Goal: Task Accomplishment & Management: Complete application form

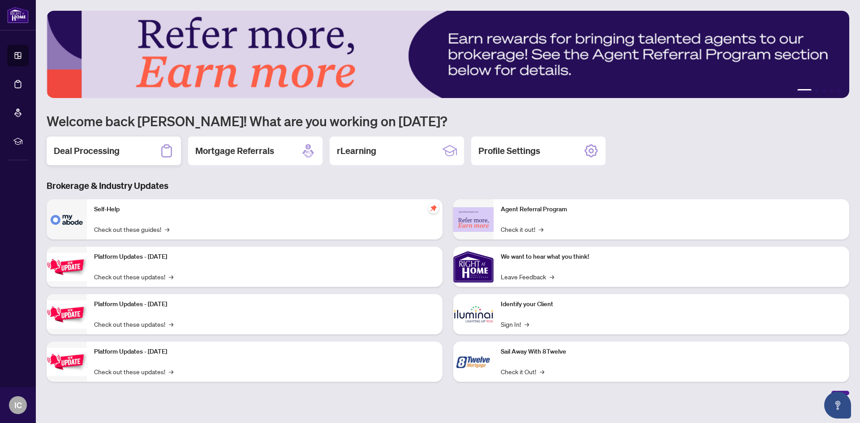
click at [99, 148] on h2 "Deal Processing" at bounding box center [87, 151] width 66 height 13
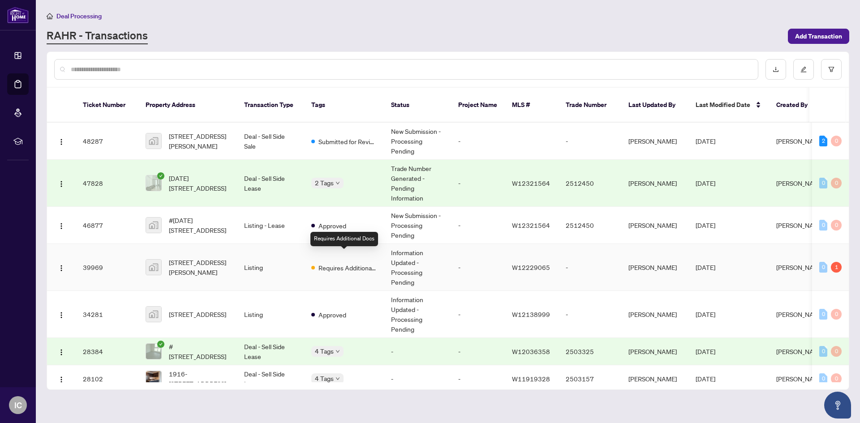
click at [351, 263] on span "Requires Additional Docs" at bounding box center [347, 268] width 58 height 10
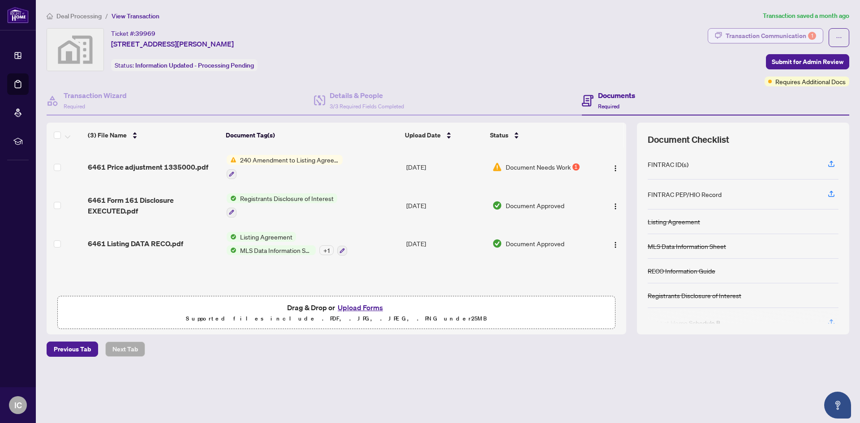
click at [756, 34] on div "Transaction Communication 1" at bounding box center [770, 36] width 90 height 14
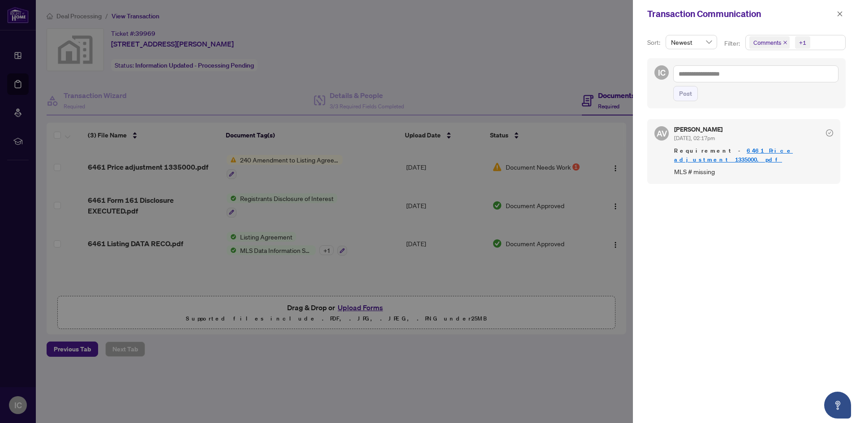
click at [772, 151] on link "6461 Price adjustment 1335000.pdf" at bounding box center [733, 155] width 119 height 17
click at [702, 283] on div "AV Ananya Venugopal Jul/18/2025, 02:17pm Requirement - 6461 Price adjustment 13…" at bounding box center [746, 266] width 198 height 304
click at [560, 403] on div at bounding box center [430, 211] width 860 height 423
click at [724, 291] on div "AV Ananya Venugopal Jul/18/2025, 02:17pm Requirement - 6461 Price adjustment 13…" at bounding box center [746, 266] width 198 height 304
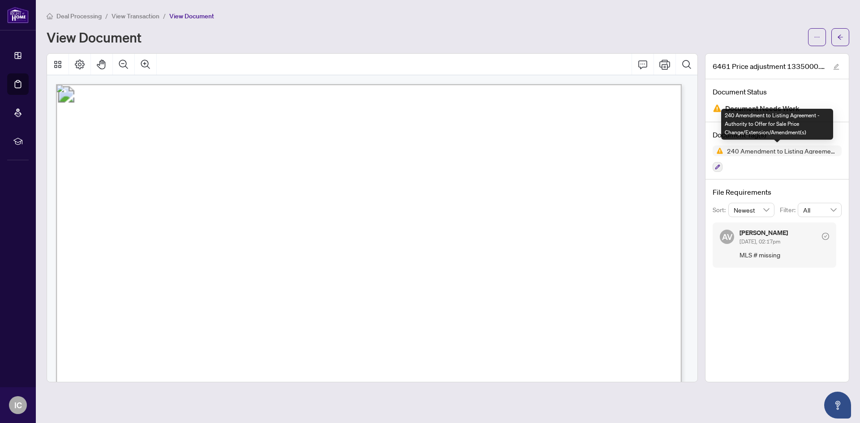
click at [737, 154] on span "240 Amendment to Listing Agreement - Authority to Offer for Sale Price Change/E…" at bounding box center [776, 151] width 129 height 11
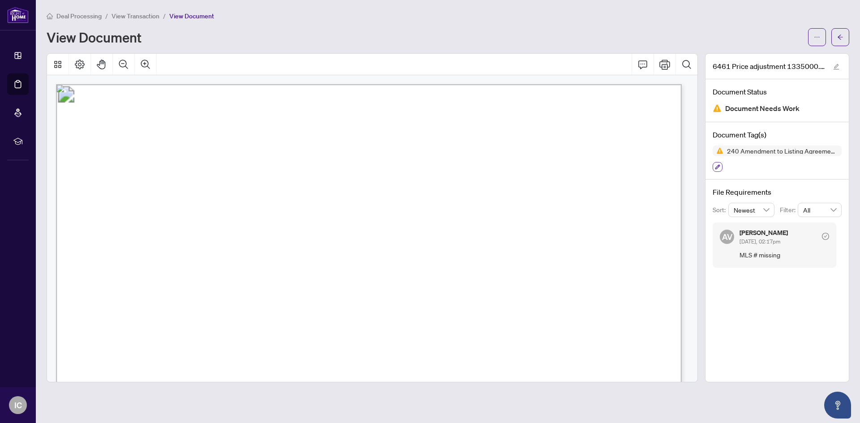
click at [714, 169] on button "button" at bounding box center [717, 167] width 10 height 10
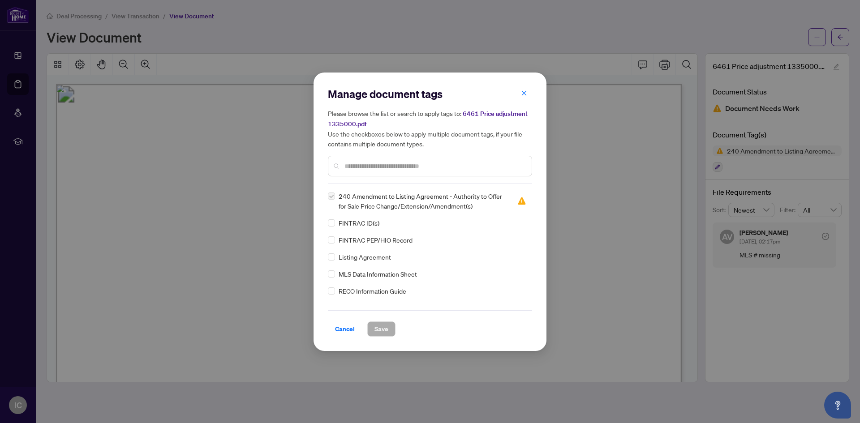
click at [359, 167] on input "text" at bounding box center [434, 166] width 180 height 10
click at [356, 196] on span "240 Amendment to Listing Agreement - Authority to Offer for Sale Price Change/E…" at bounding box center [423, 201] width 168 height 20
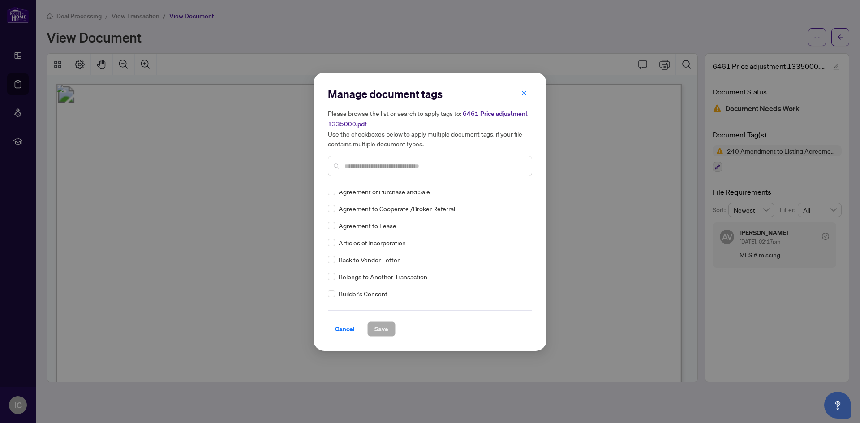
scroll to position [224, 0]
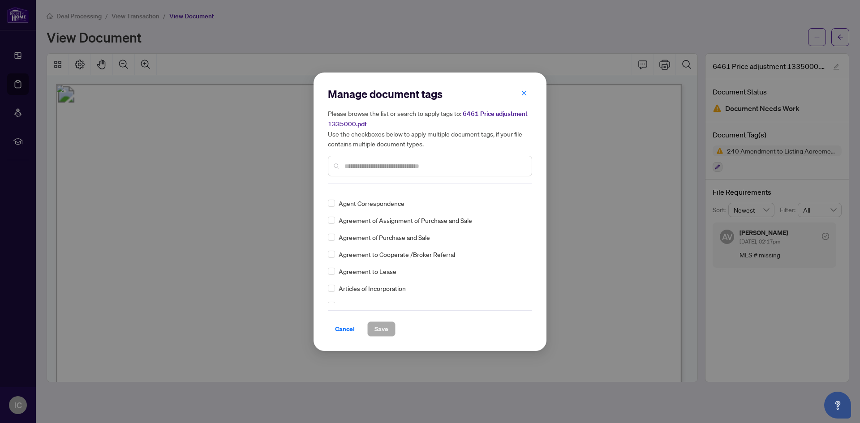
click at [369, 165] on input "text" at bounding box center [434, 166] width 180 height 10
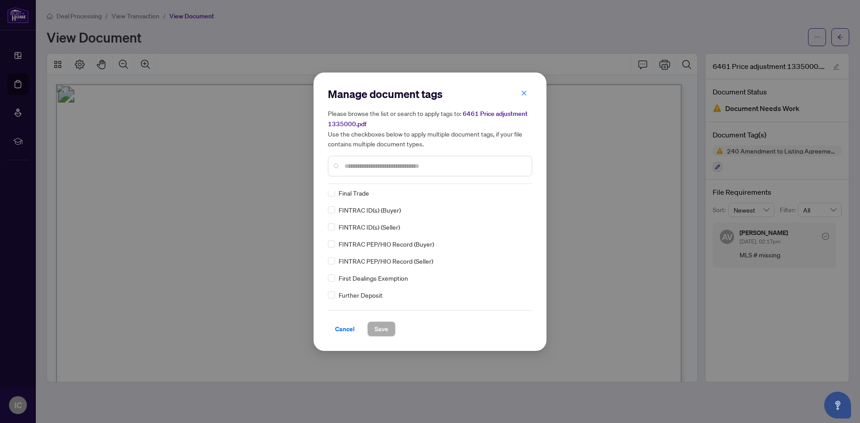
scroll to position [1164, 0]
click at [528, 93] on button "button" at bounding box center [524, 93] width 18 height 15
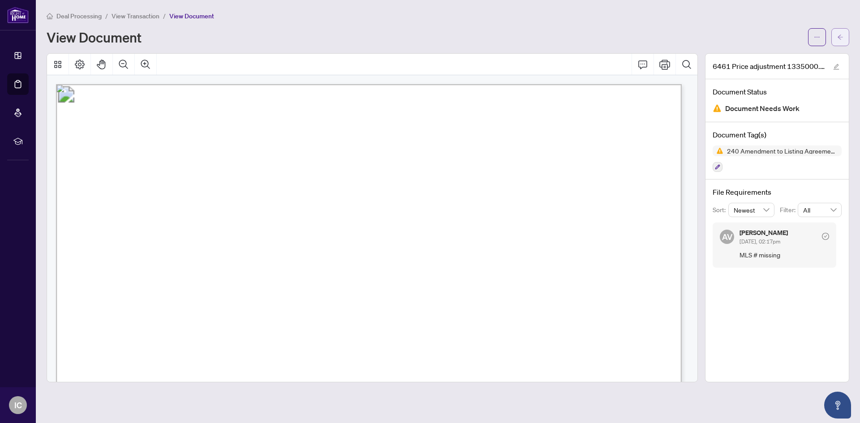
click at [845, 34] on button "button" at bounding box center [840, 37] width 18 height 18
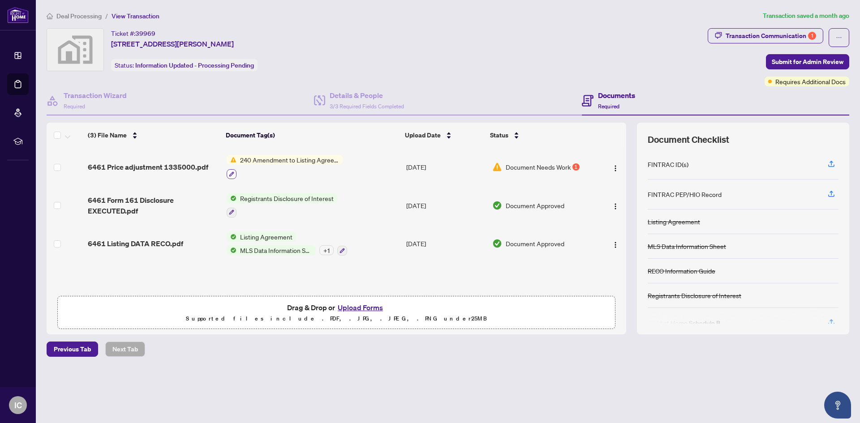
click at [234, 173] on button "button" at bounding box center [232, 174] width 10 height 10
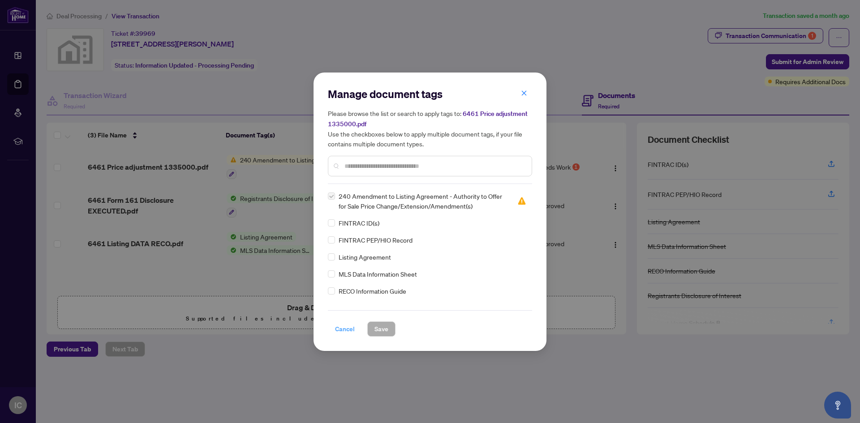
click at [336, 329] on span "Cancel" at bounding box center [345, 329] width 20 height 14
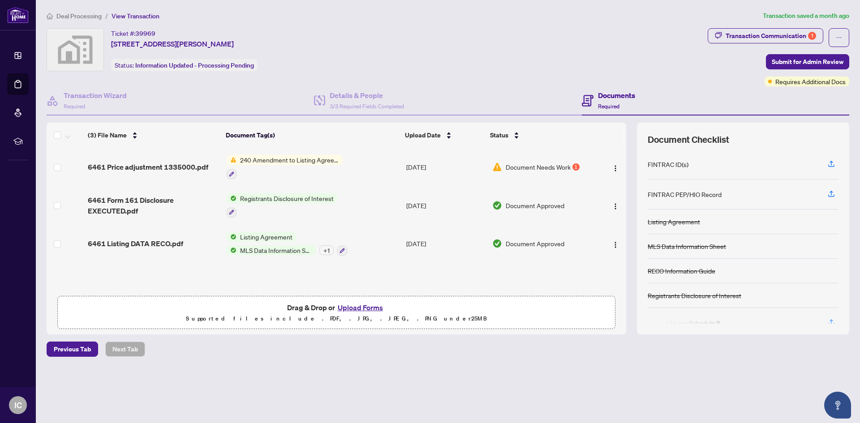
click at [284, 160] on span "240 Amendment to Listing Agreement - Authority to Offer for Sale Price Change/E…" at bounding box center [289, 160] width 106 height 10
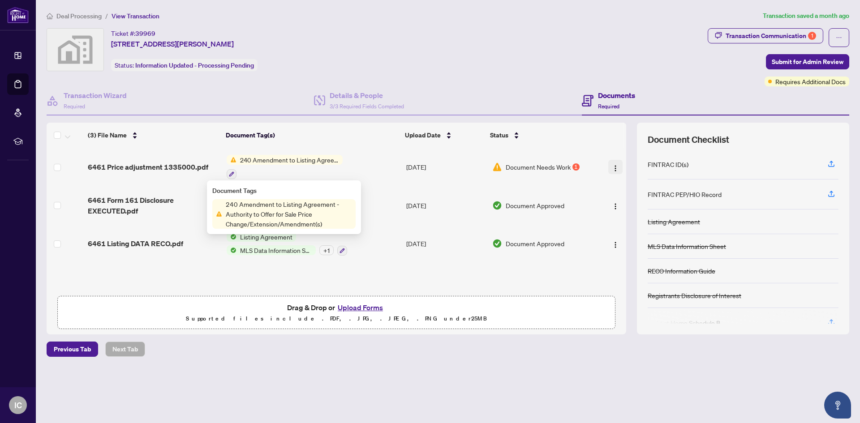
click at [615, 168] on img "button" at bounding box center [615, 168] width 7 height 7
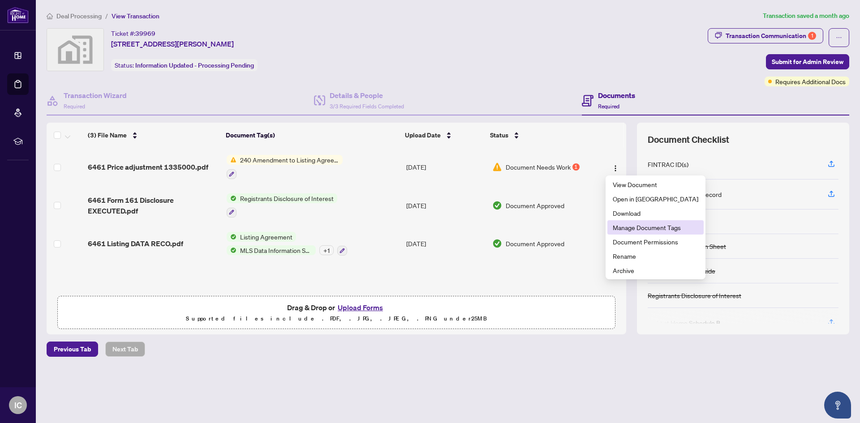
click at [629, 232] on span "Manage Document Tags" at bounding box center [656, 228] width 86 height 10
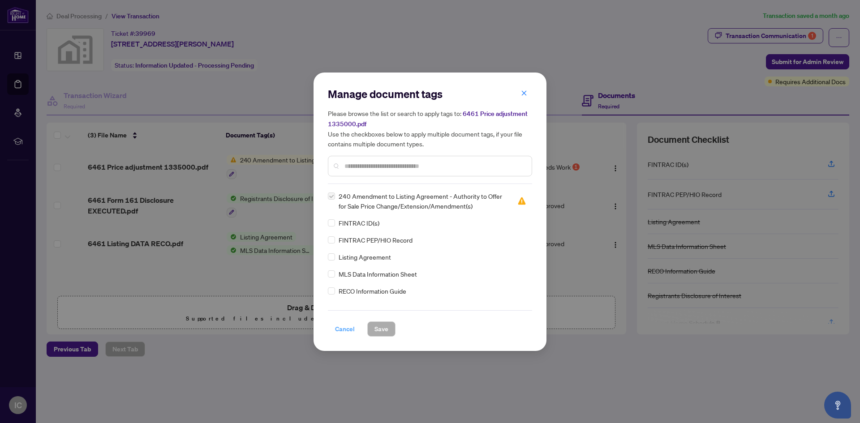
click at [349, 328] on span "Cancel" at bounding box center [345, 329] width 20 height 14
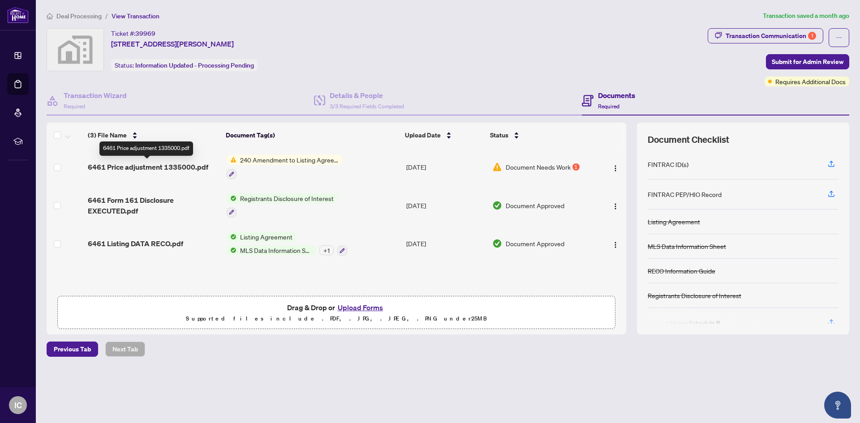
click at [173, 167] on span "6461 Price adjustment 1335000.pdf" at bounding box center [148, 167] width 120 height 11
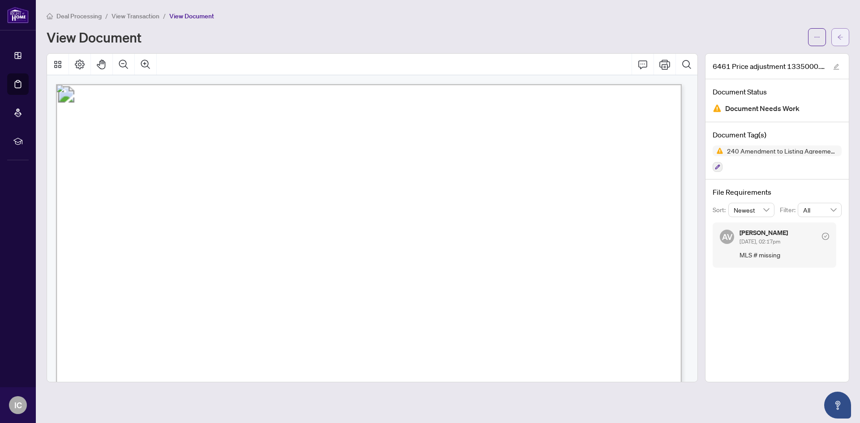
click at [838, 34] on icon "arrow-left" at bounding box center [840, 37] width 6 height 6
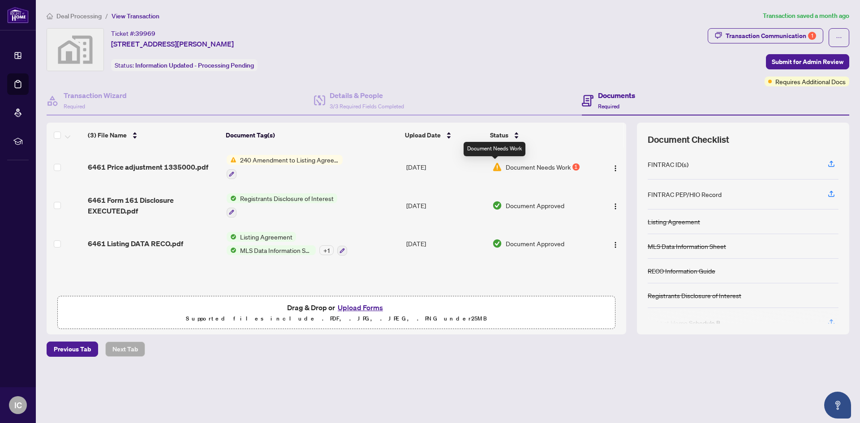
click at [496, 167] on img at bounding box center [497, 167] width 10 height 10
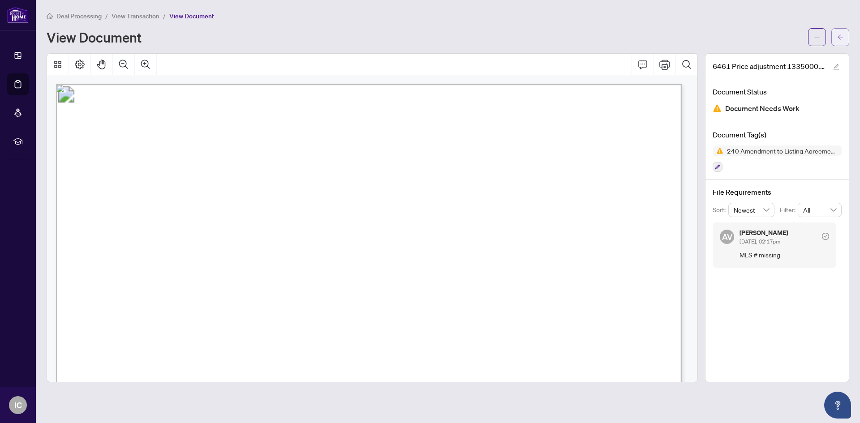
click at [843, 36] on button "button" at bounding box center [840, 37] width 18 height 18
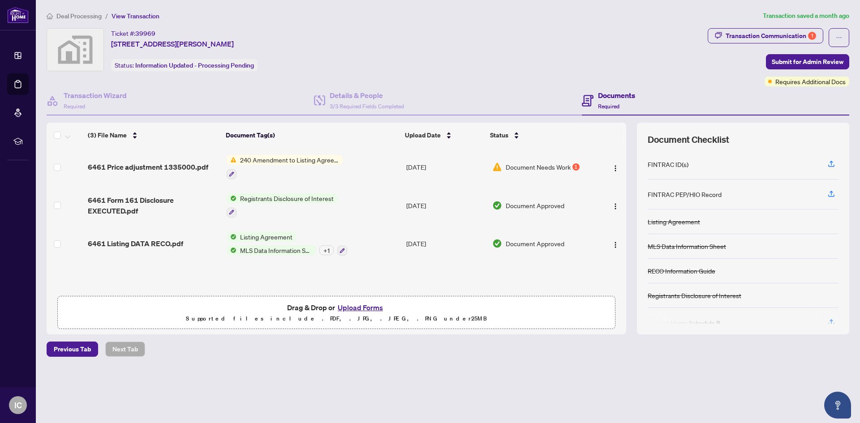
click at [829, 322] on div at bounding box center [742, 317] width 191 height 14
click at [833, 320] on div at bounding box center [742, 317] width 191 height 14
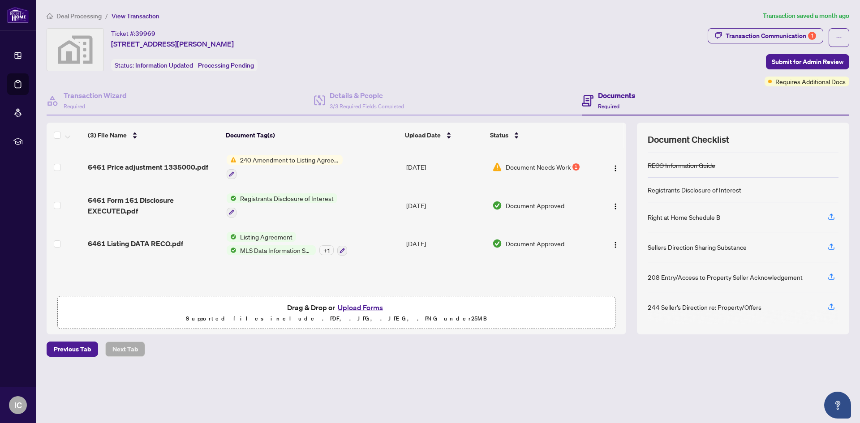
scroll to position [107, 0]
click at [349, 306] on button "Upload Forms" at bounding box center [360, 308] width 51 height 12
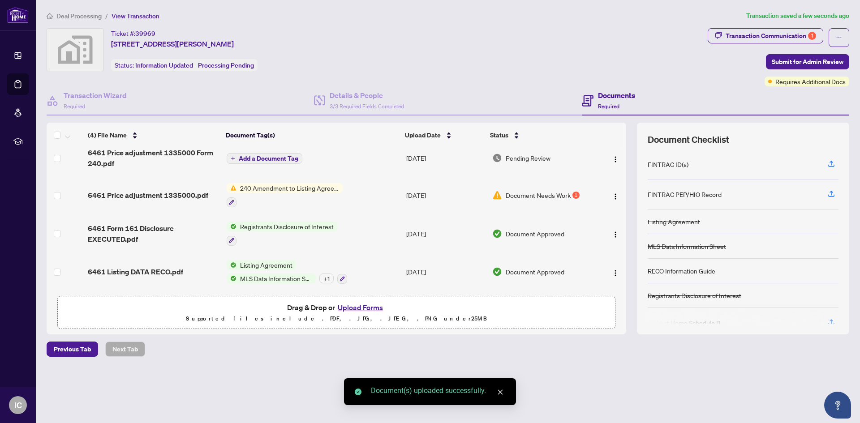
scroll to position [10, 0]
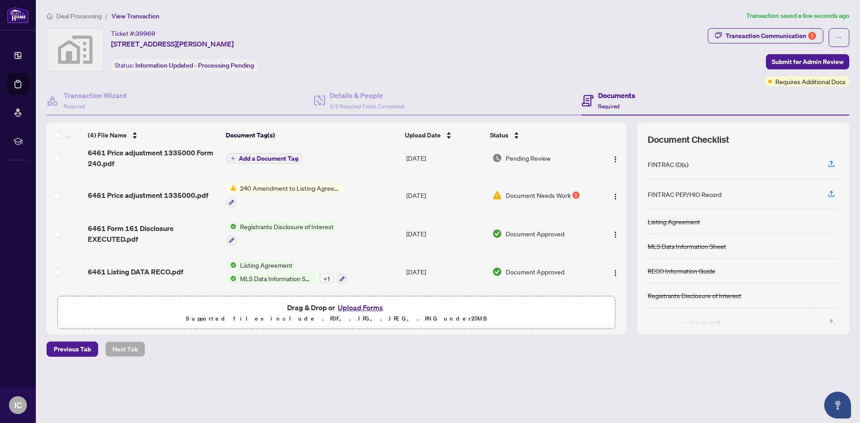
click at [265, 155] on span "Add a Document Tag" at bounding box center [269, 158] width 60 height 6
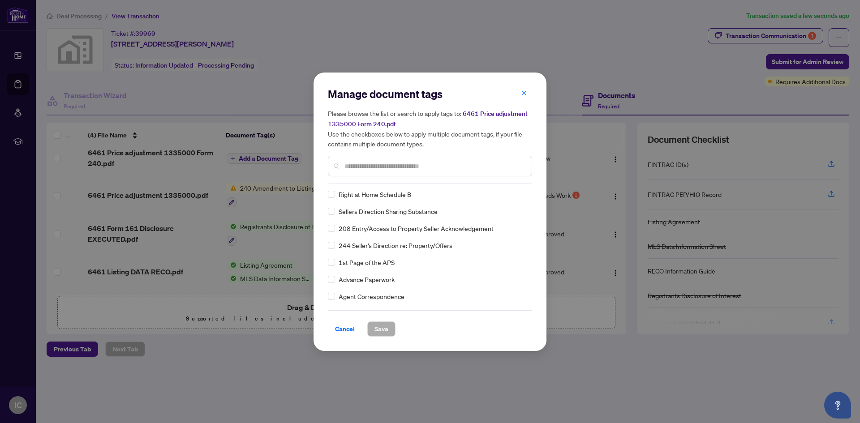
scroll to position [90, 0]
click at [345, 164] on input "text" at bounding box center [434, 166] width 180 height 10
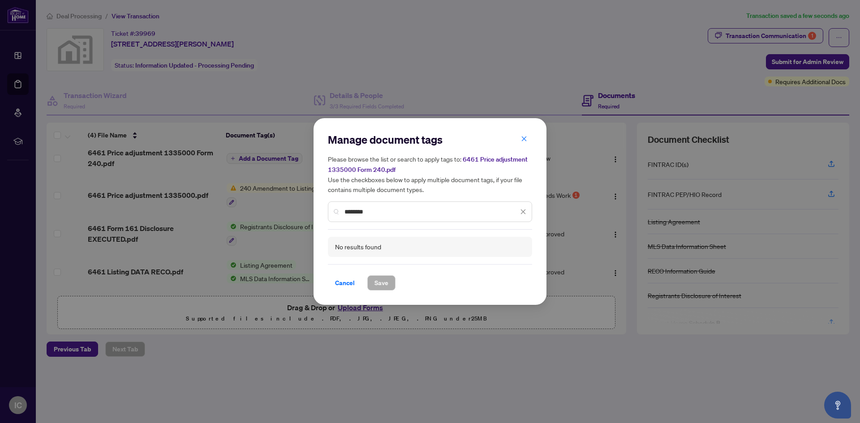
click at [387, 209] on input "********" at bounding box center [431, 212] width 174 height 10
type input "*"
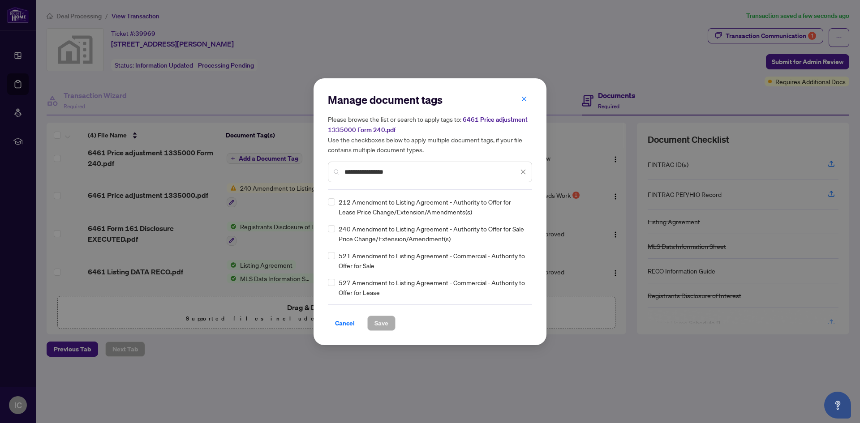
type input "**********"
click at [385, 324] on span "Save" at bounding box center [381, 323] width 14 height 14
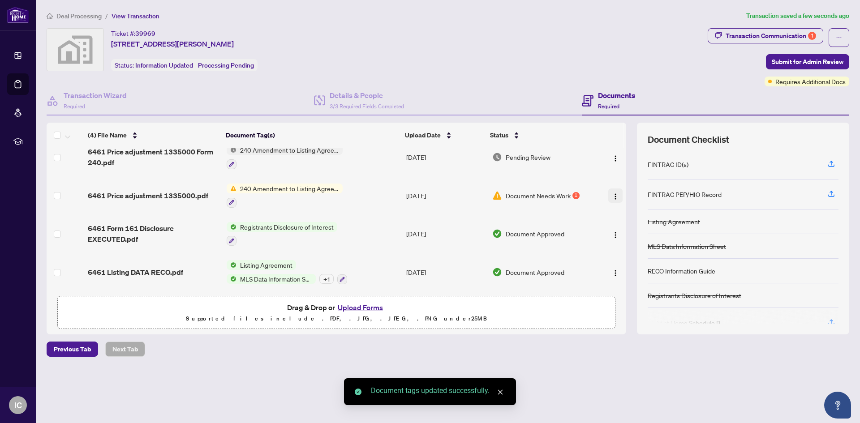
click at [612, 196] on img "button" at bounding box center [615, 196] width 7 height 7
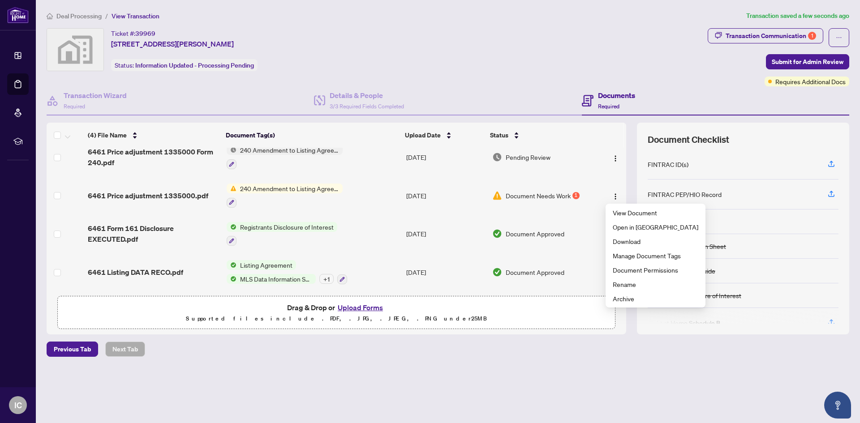
click at [216, 364] on div "Deal Processing / View Transaction Transaction saved a few seconds ago Ticket #…" at bounding box center [448, 199] width 810 height 377
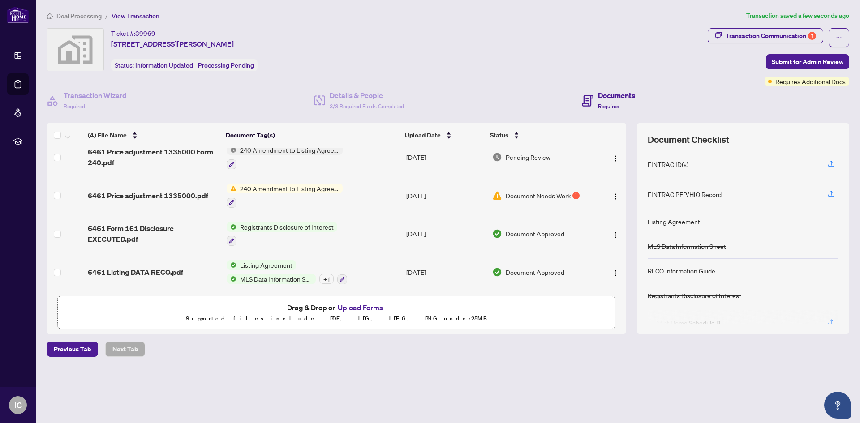
scroll to position [12, 0]
click at [827, 162] on icon "button" at bounding box center [831, 164] width 8 height 8
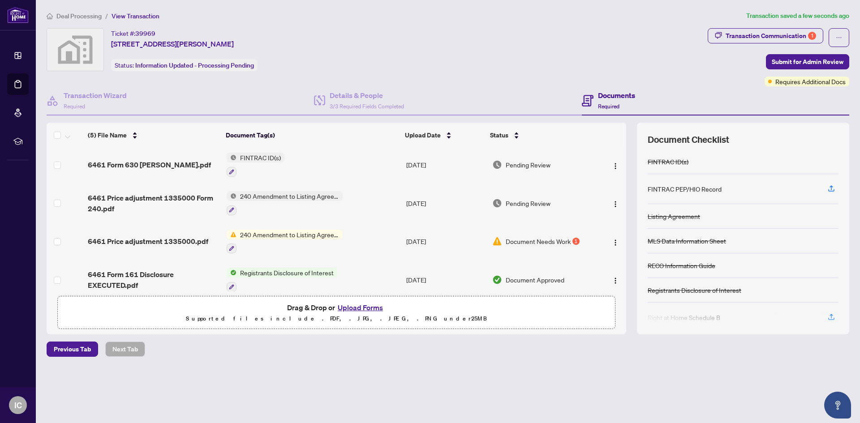
scroll to position [0, 0]
click at [359, 306] on button "Upload Forms" at bounding box center [360, 308] width 51 height 12
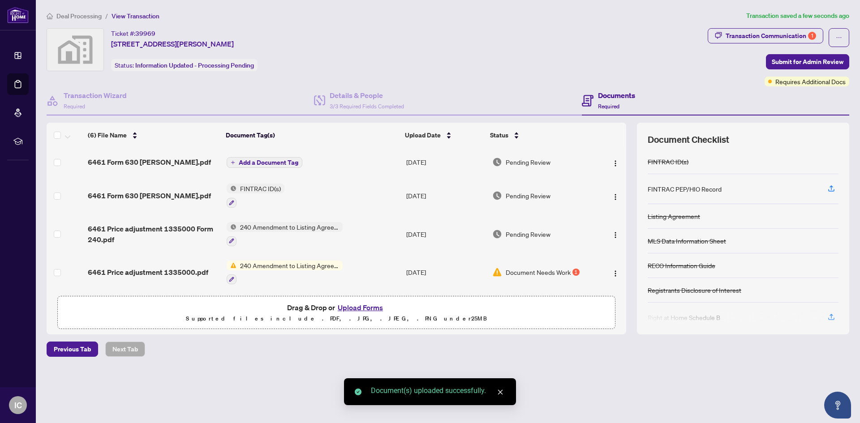
click at [269, 160] on span "Add a Document Tag" at bounding box center [269, 162] width 60 height 6
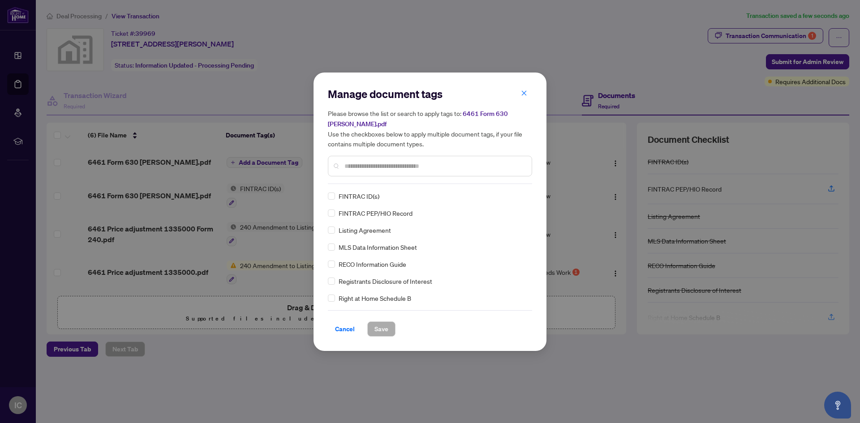
click at [373, 185] on div "Manage document tags Please browse the list or search to apply tags to: 6461 Fo…" at bounding box center [430, 212] width 204 height 250
click at [386, 329] on span "Save" at bounding box center [381, 329] width 14 height 14
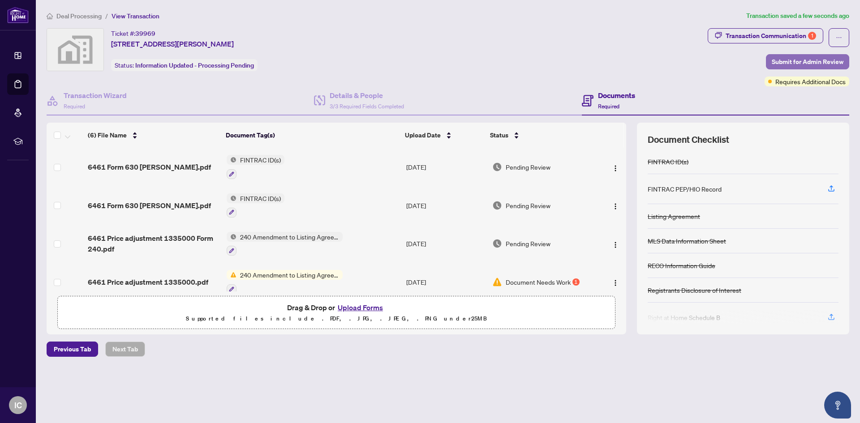
click at [787, 63] on span "Submit for Admin Review" at bounding box center [808, 62] width 72 height 14
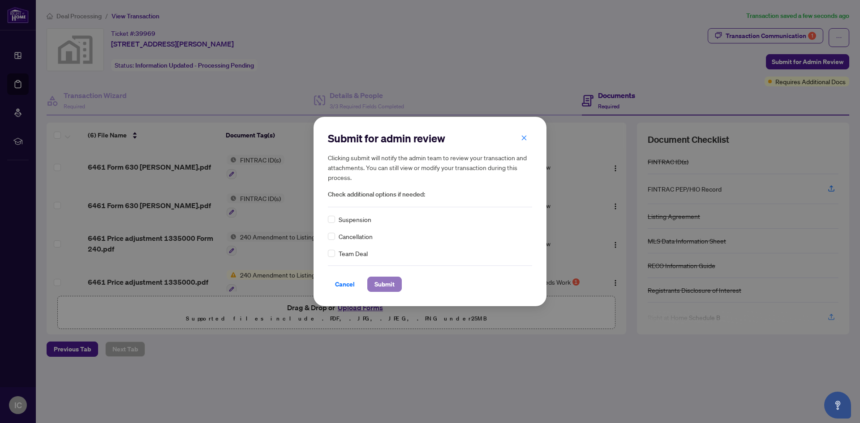
click at [386, 284] on span "Submit" at bounding box center [384, 284] width 20 height 14
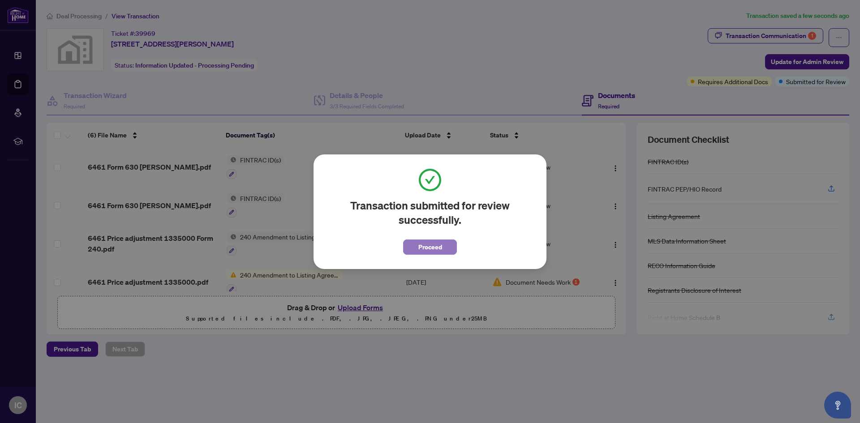
click at [428, 249] on span "Proceed" at bounding box center [430, 247] width 24 height 14
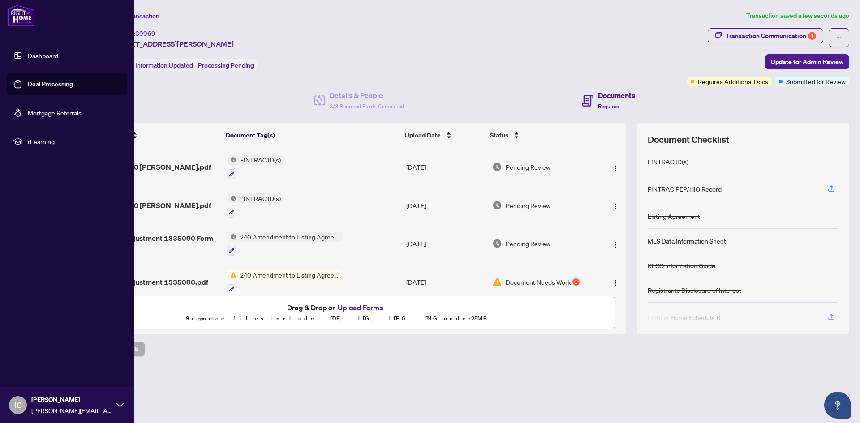
click at [28, 56] on link "Dashboard" at bounding box center [43, 55] width 30 height 8
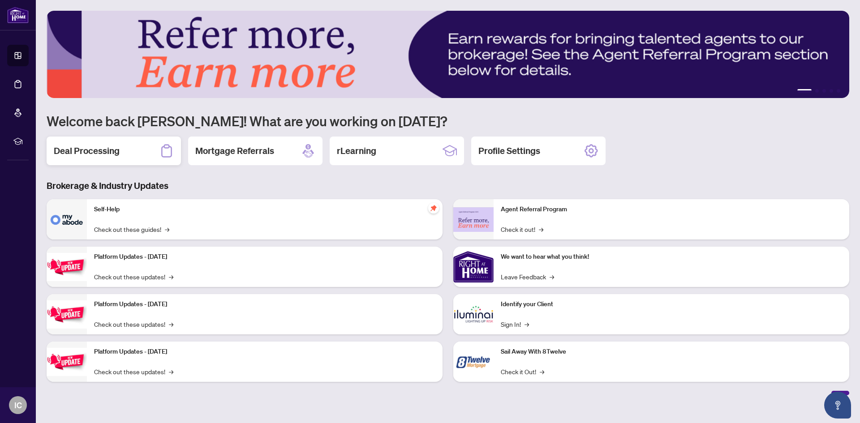
click at [107, 155] on h2 "Deal Processing" at bounding box center [87, 151] width 66 height 13
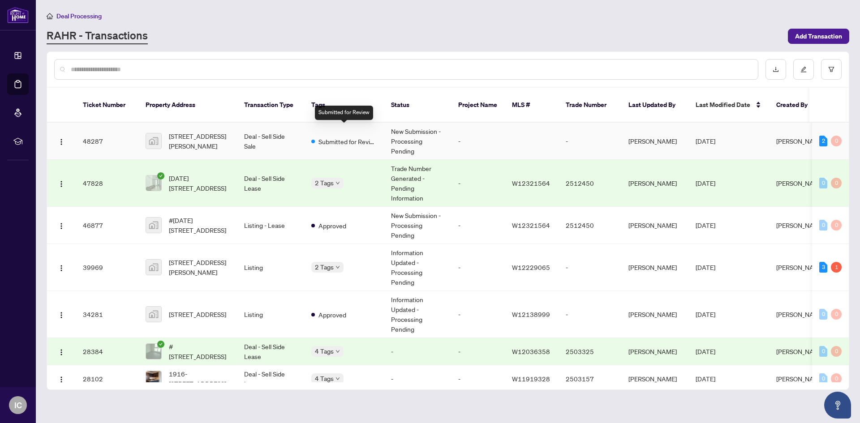
click at [345, 137] on span "Submitted for Review" at bounding box center [347, 142] width 58 height 10
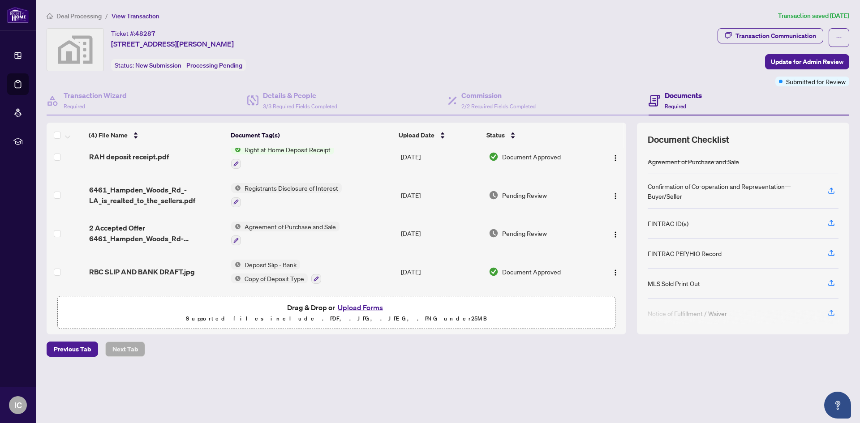
scroll to position [12, 0]
click at [363, 308] on button "Upload Forms" at bounding box center [360, 308] width 51 height 12
click at [828, 282] on icon "button" at bounding box center [831, 283] width 8 height 8
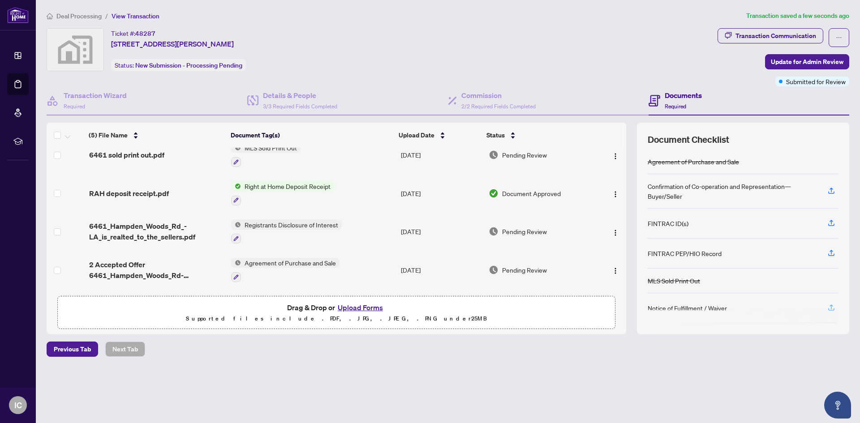
click at [834, 304] on icon "button" at bounding box center [831, 308] width 8 height 8
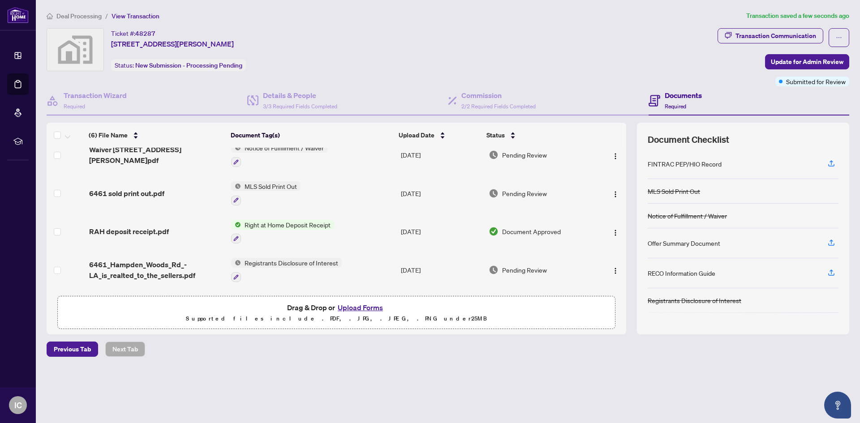
scroll to position [112, 0]
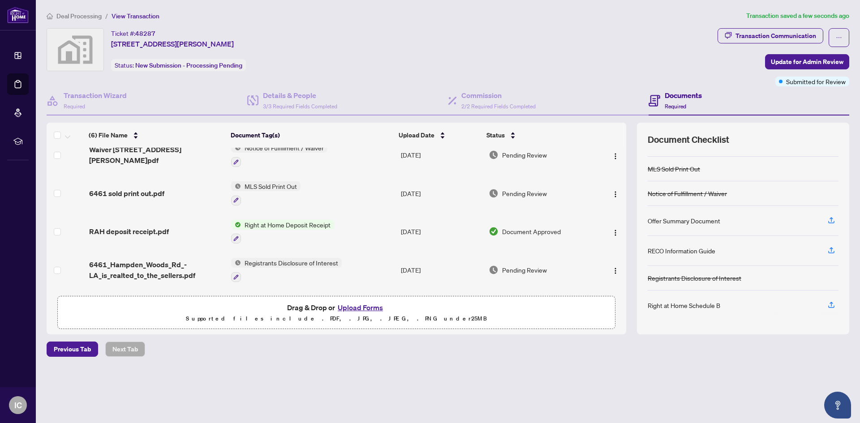
click at [364, 309] on button "Upload Forms" at bounding box center [360, 308] width 51 height 12
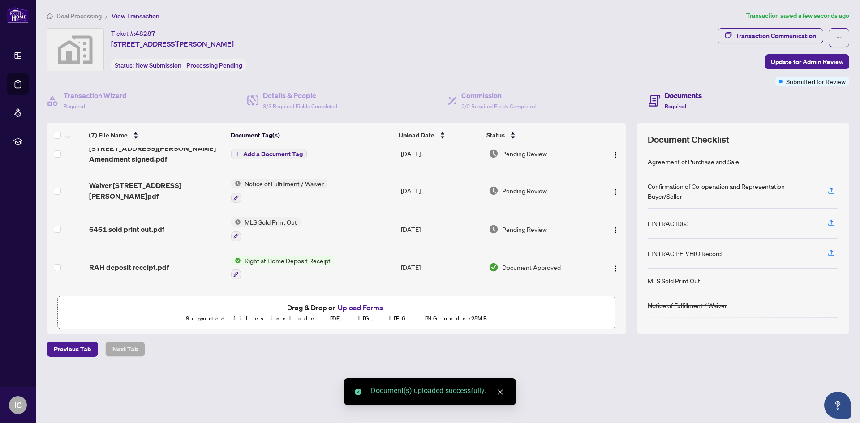
click at [274, 154] on span "Add a Document Tag" at bounding box center [273, 154] width 60 height 6
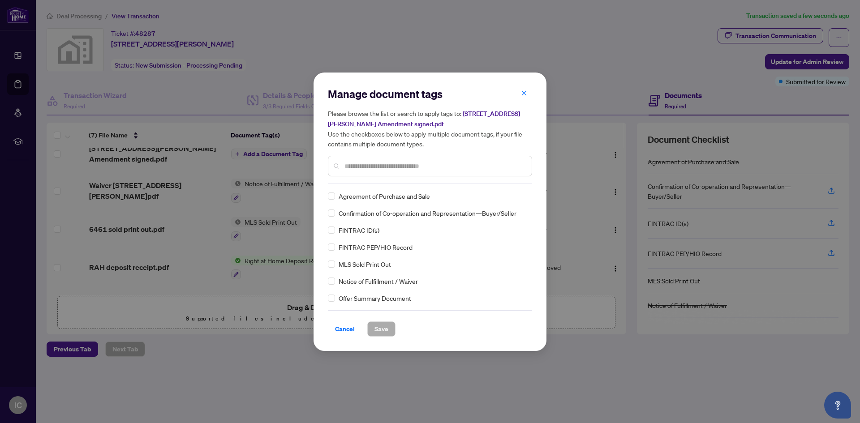
click at [394, 168] on input "text" at bounding box center [434, 166] width 180 height 10
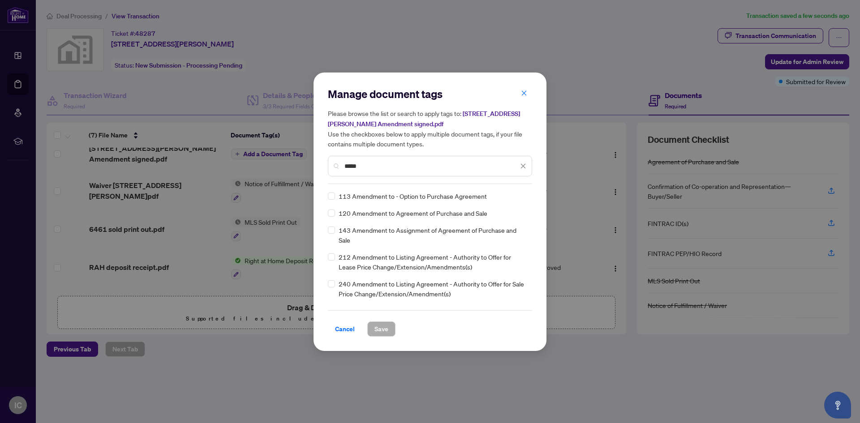
type input "*****"
click at [396, 214] on span "120 Amendment to Agreement of Purchase and Sale" at bounding box center [413, 213] width 149 height 10
click at [377, 327] on span "Save" at bounding box center [381, 329] width 14 height 14
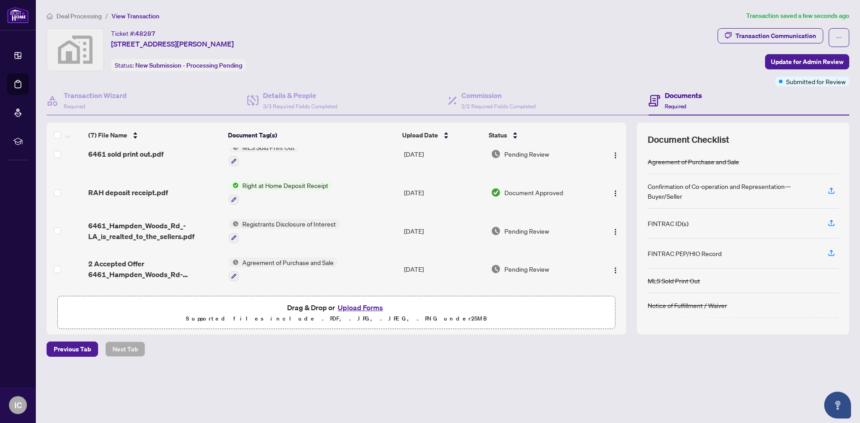
scroll to position [127, 0]
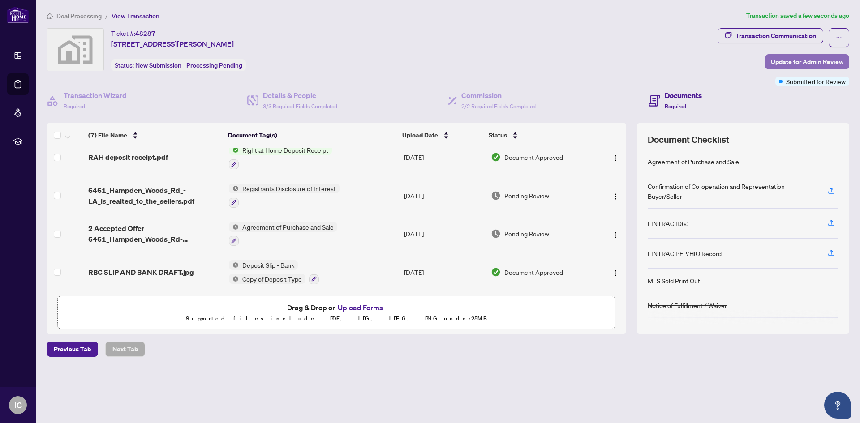
click at [815, 61] on span "Update for Admin Review" at bounding box center [807, 62] width 73 height 14
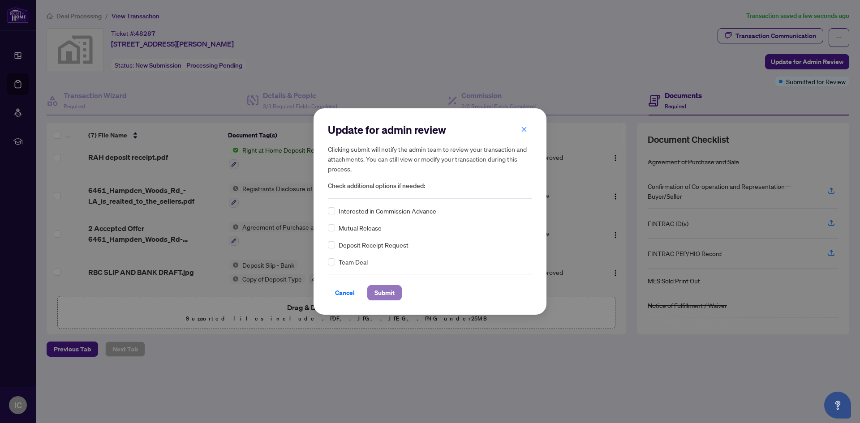
click at [385, 290] on span "Submit" at bounding box center [384, 293] width 20 height 14
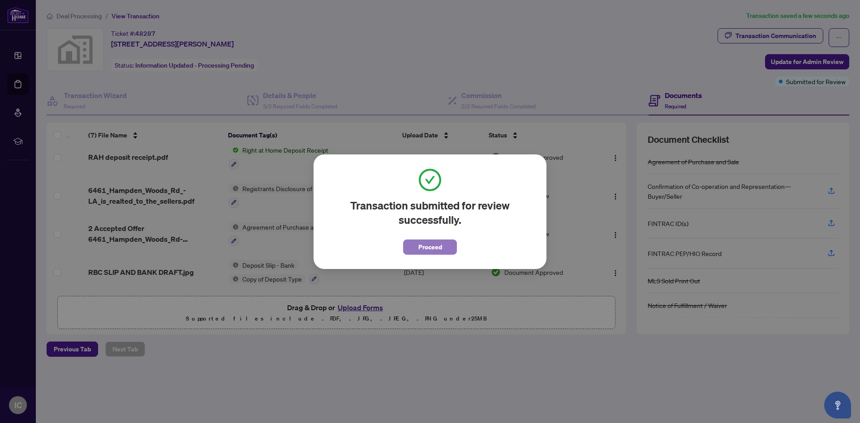
click at [425, 244] on span "Proceed" at bounding box center [430, 247] width 24 height 14
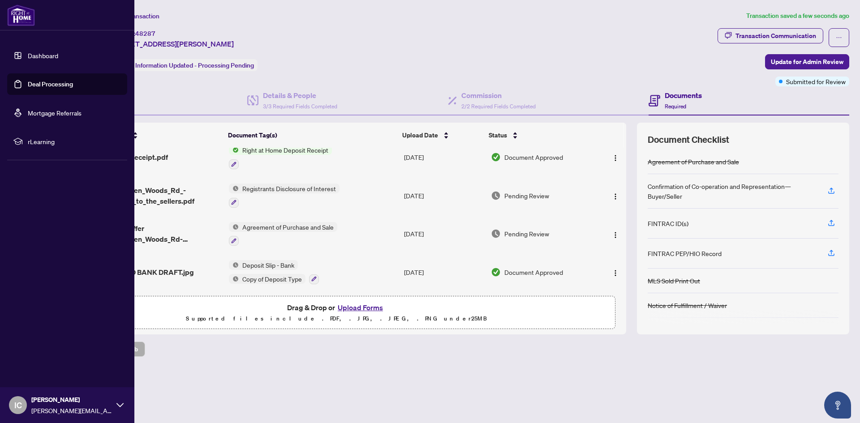
click at [23, 403] on span "IC" at bounding box center [18, 405] width 18 height 18
click at [41, 354] on span "Logout" at bounding box center [36, 352] width 20 height 14
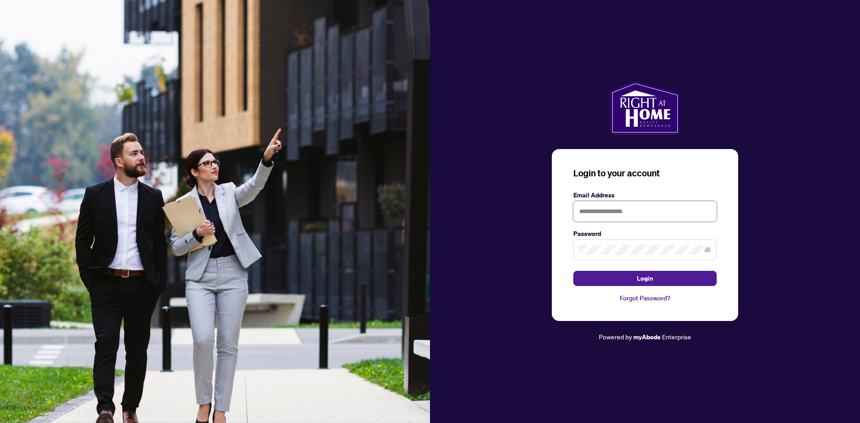
type input "**********"
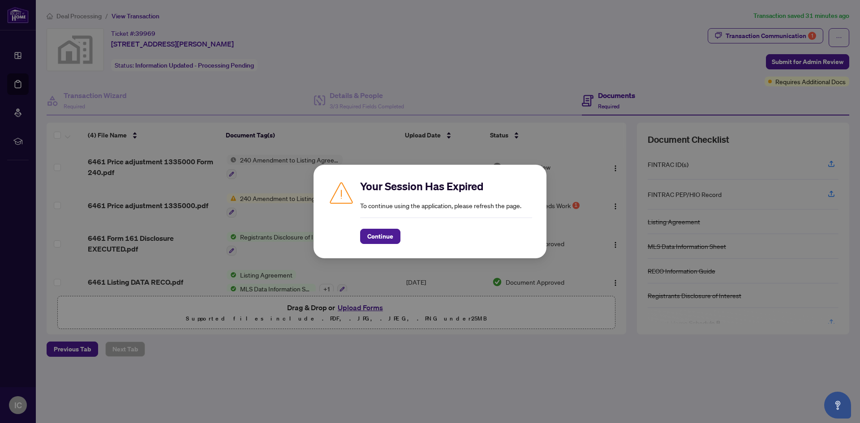
click at [502, 58] on div "Your Session Has Expired To continue using the application, please refresh the …" at bounding box center [430, 211] width 860 height 423
click at [383, 232] on span "Continue" at bounding box center [380, 236] width 26 height 14
